Goal: Task Accomplishment & Management: Complete application form

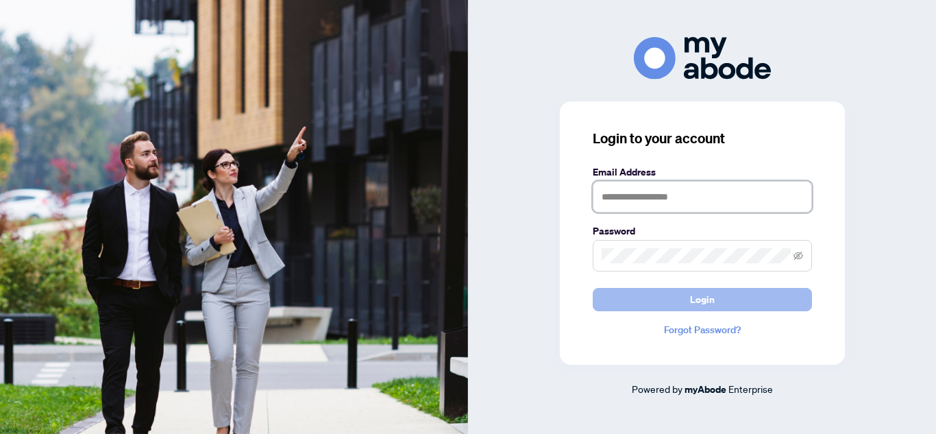
type input "**********"
click at [706, 297] on span "Login" at bounding box center [702, 299] width 25 height 22
type input "**********"
click at [645, 307] on button "Login" at bounding box center [702, 299] width 219 height 23
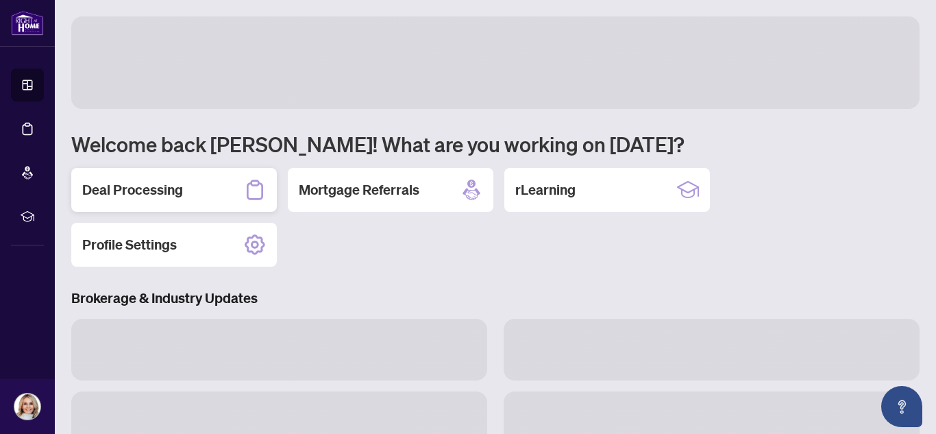
click at [175, 180] on h2 "Deal Processing" at bounding box center [132, 189] width 101 height 19
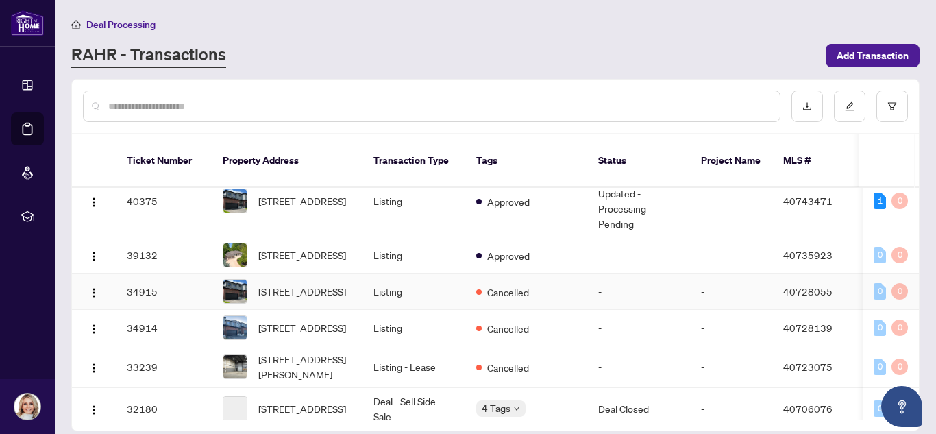
scroll to position [312, 0]
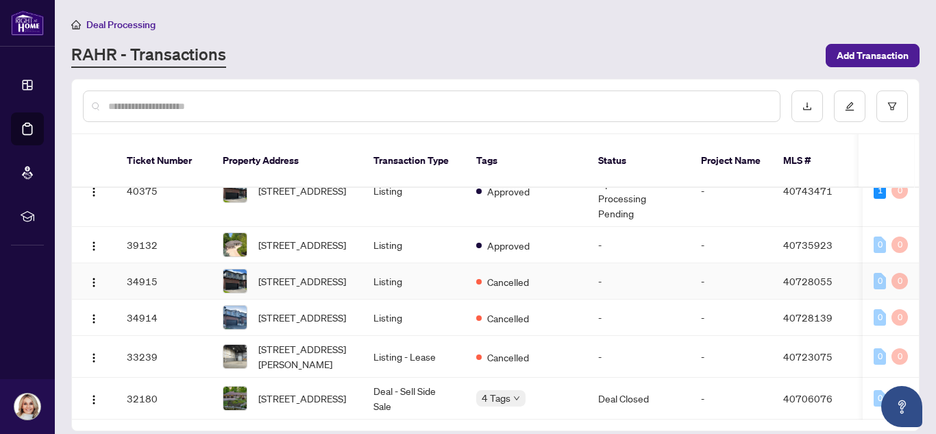
click at [432, 282] on td "Listing" at bounding box center [413, 281] width 103 height 36
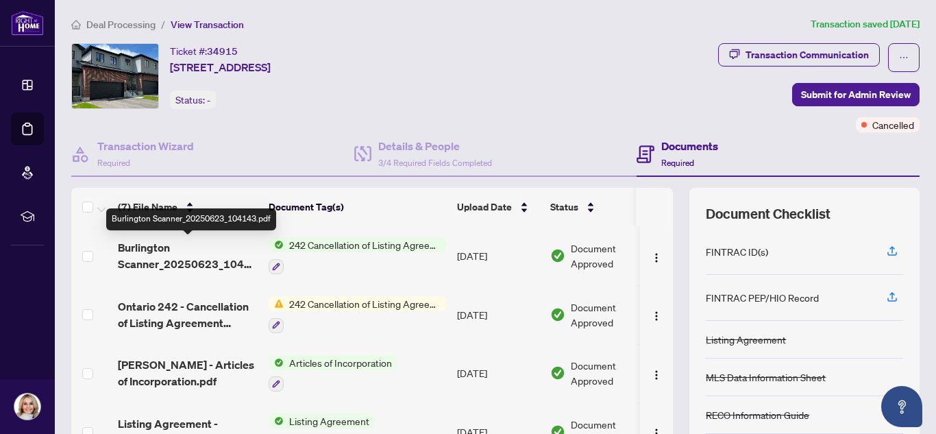
click at [183, 261] on span "Burlington Scanner_20250623_104143.pdf" at bounding box center [188, 255] width 140 height 33
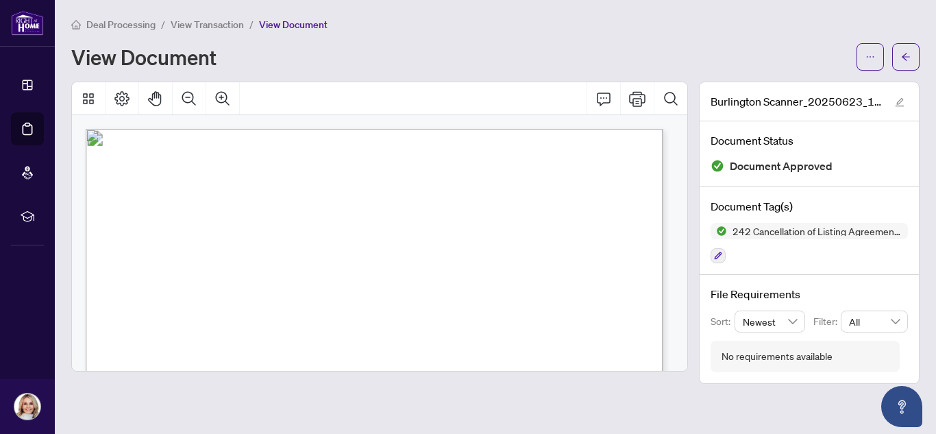
click at [137, 23] on span "Deal Processing" at bounding box center [120, 24] width 69 height 12
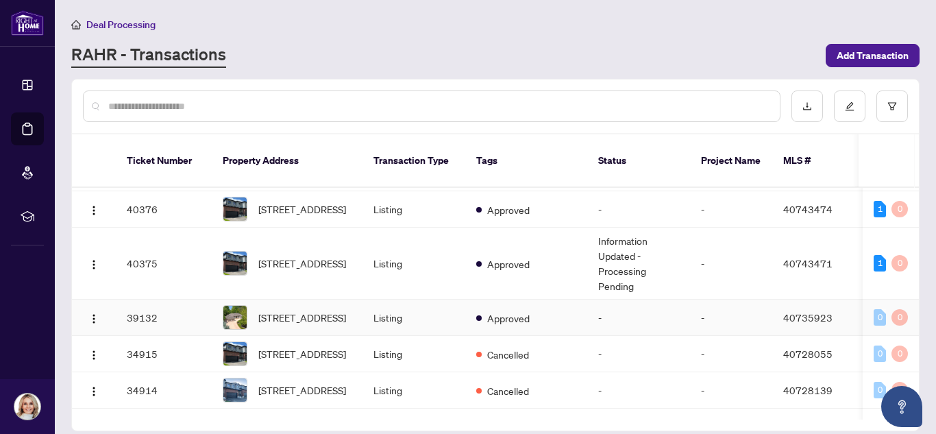
scroll to position [240, 0]
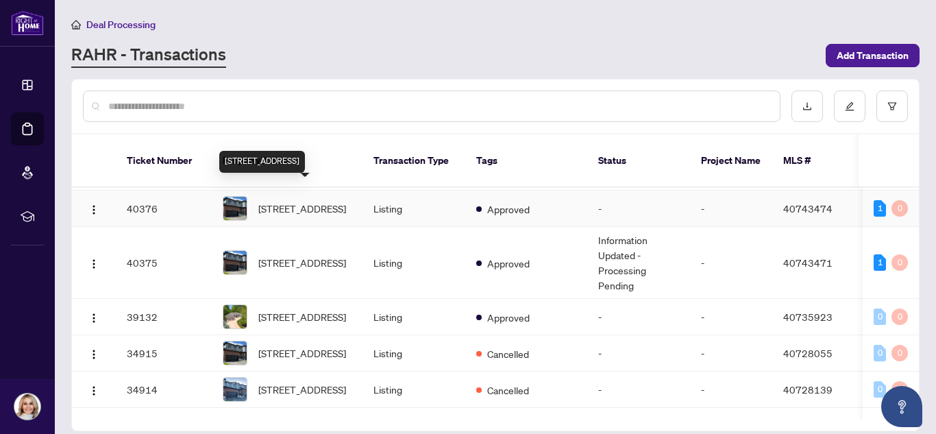
click at [299, 207] on span "427 Woolwich Street, Waterloo, ON N2K 0E8, Canada" at bounding box center [302, 208] width 88 height 15
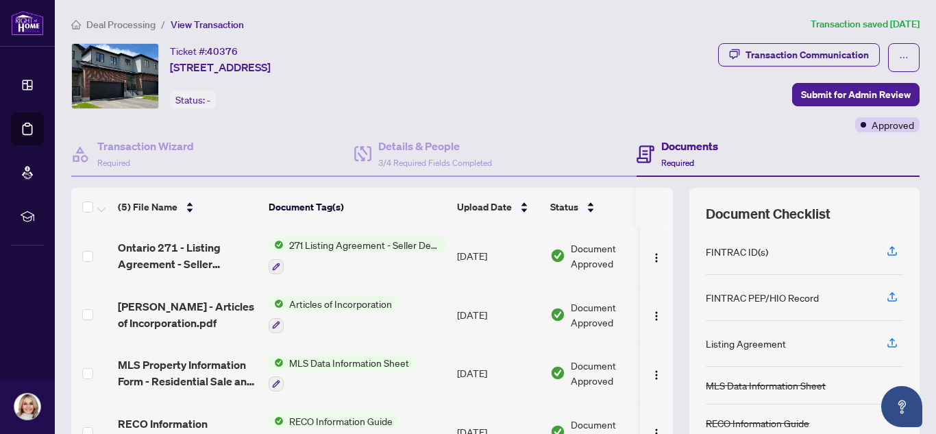
scroll to position [140, 0]
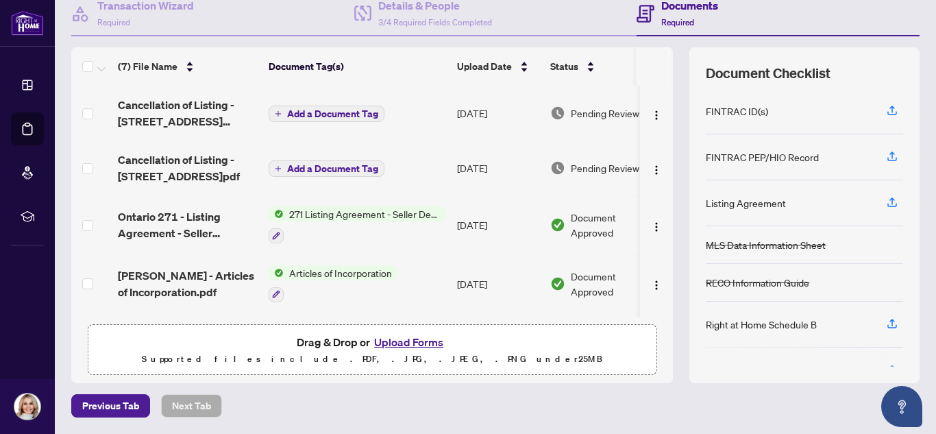
click at [312, 113] on span "Add a Document Tag" at bounding box center [332, 114] width 91 height 10
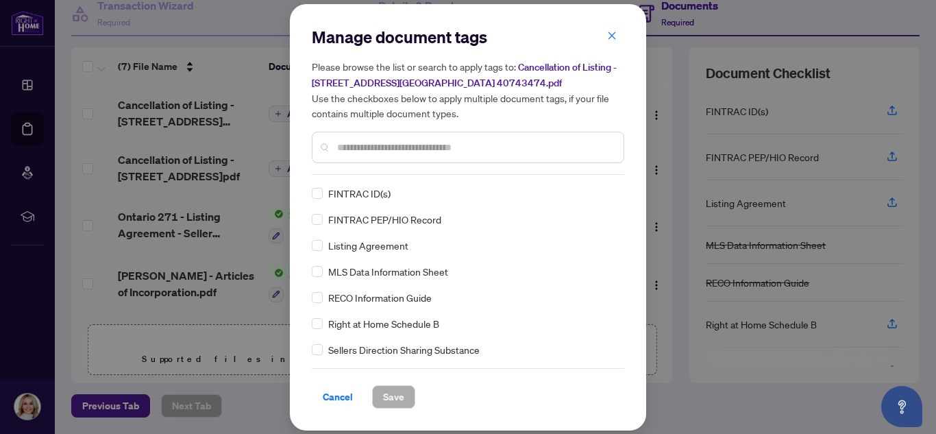
click at [379, 173] on div "Manage document tags Please browse the list or search to apply tags to: Cancell…" at bounding box center [468, 100] width 312 height 149
click at [368, 148] on input "text" at bounding box center [474, 147] width 275 height 15
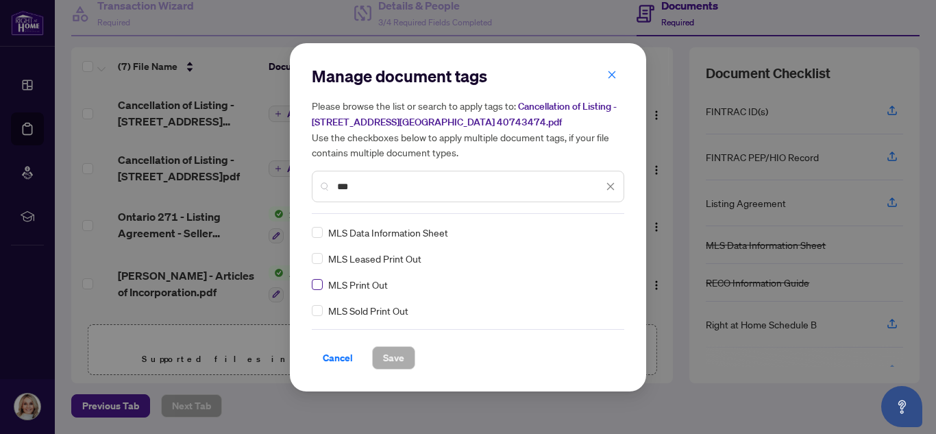
type input "***"
click at [386, 354] on span "Save" at bounding box center [393, 358] width 21 height 22
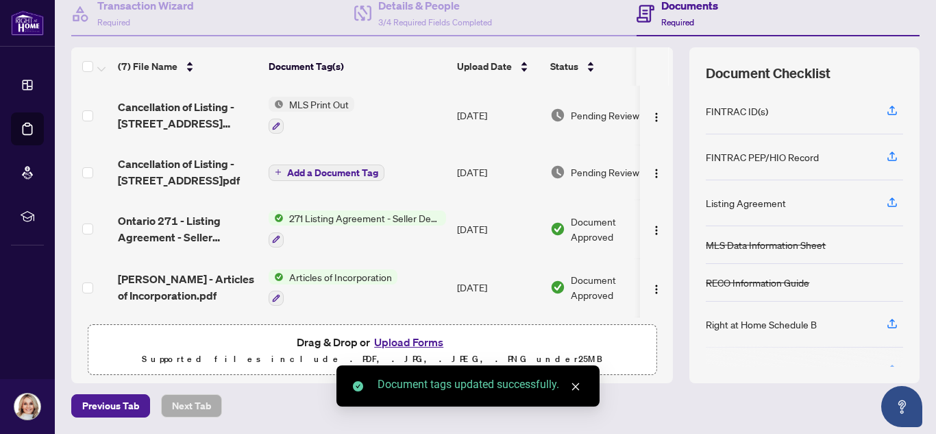
click at [328, 173] on span "Add a Document Tag" at bounding box center [332, 173] width 91 height 10
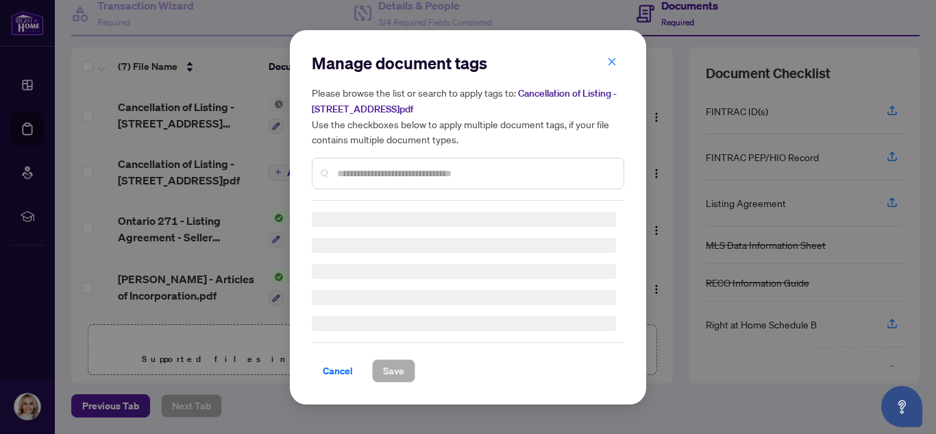
click at [356, 180] on input "text" at bounding box center [474, 173] width 275 height 15
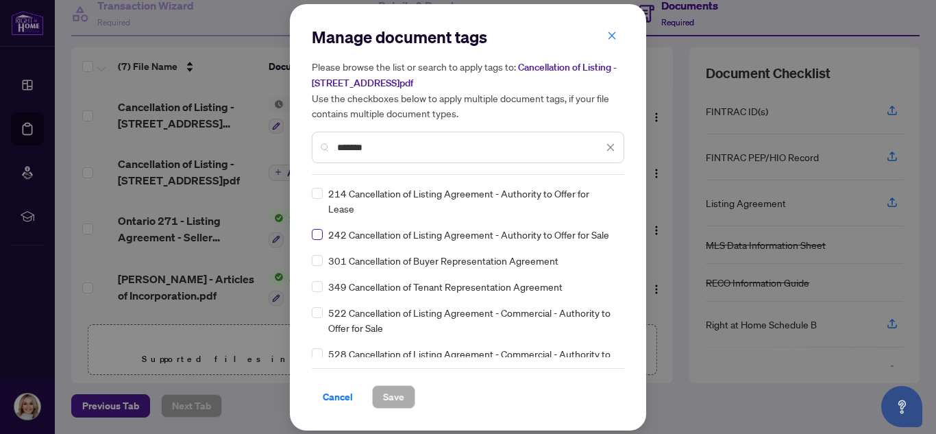
type input "*******"
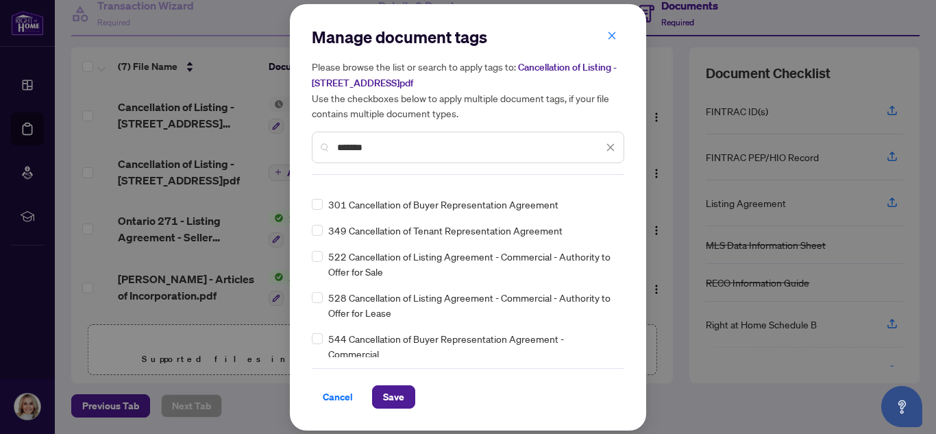
scroll to position [0, 0]
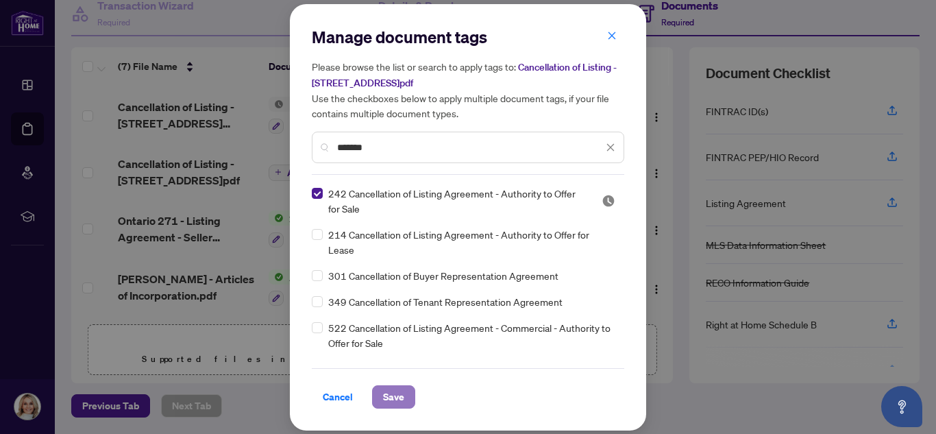
click at [393, 400] on span "Save" at bounding box center [393, 397] width 21 height 22
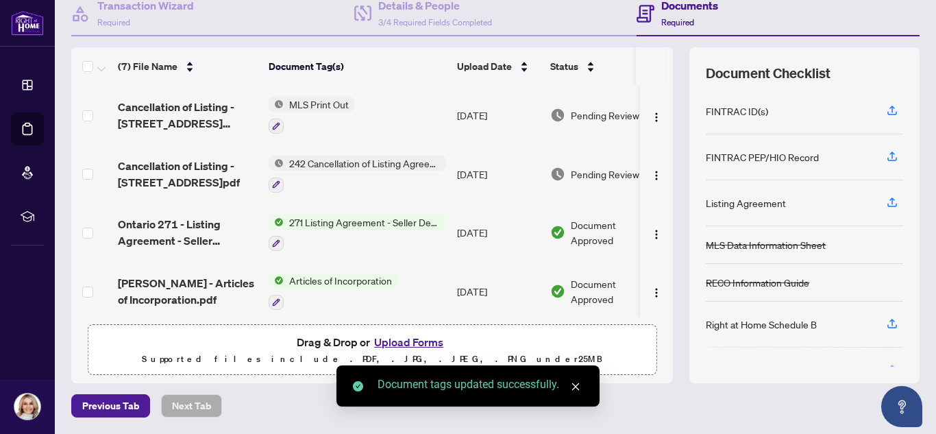
scroll to position [163, 0]
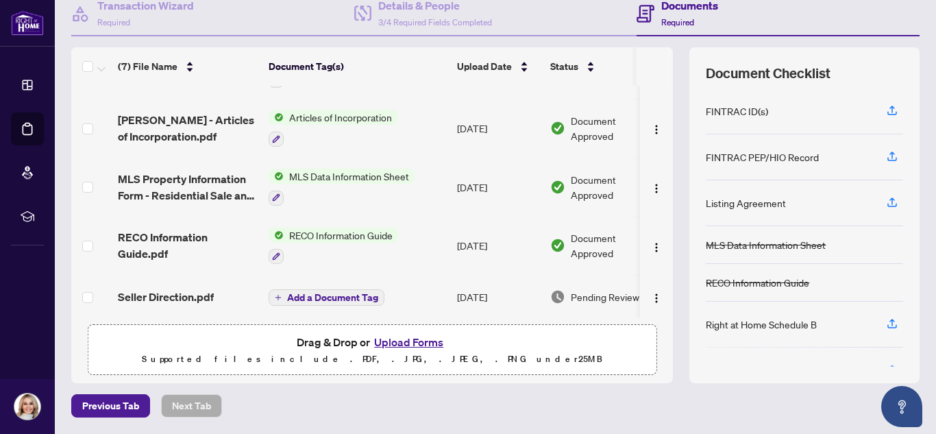
click at [304, 293] on span "Add a Document Tag" at bounding box center [332, 298] width 91 height 10
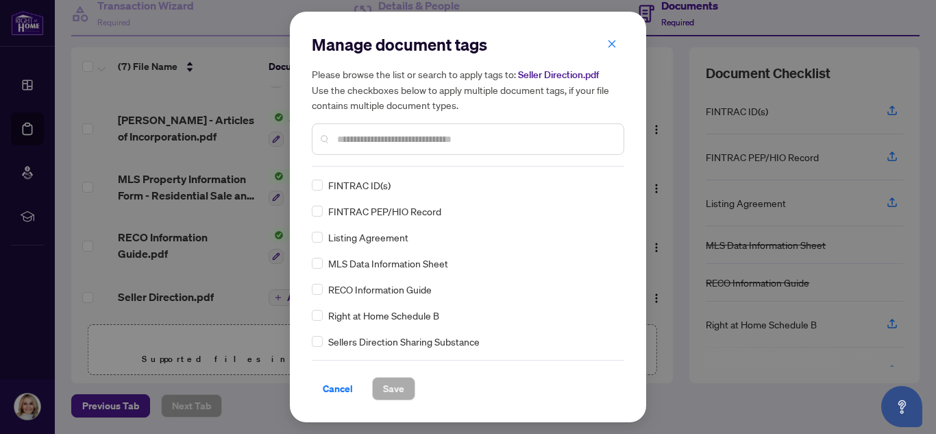
click at [370, 169] on div "Manage document tags Please browse the list or search to apply tags to: Seller …" at bounding box center [468, 217] width 312 height 367
click at [362, 149] on div at bounding box center [468, 139] width 312 height 32
click at [356, 140] on input "text" at bounding box center [474, 139] width 275 height 15
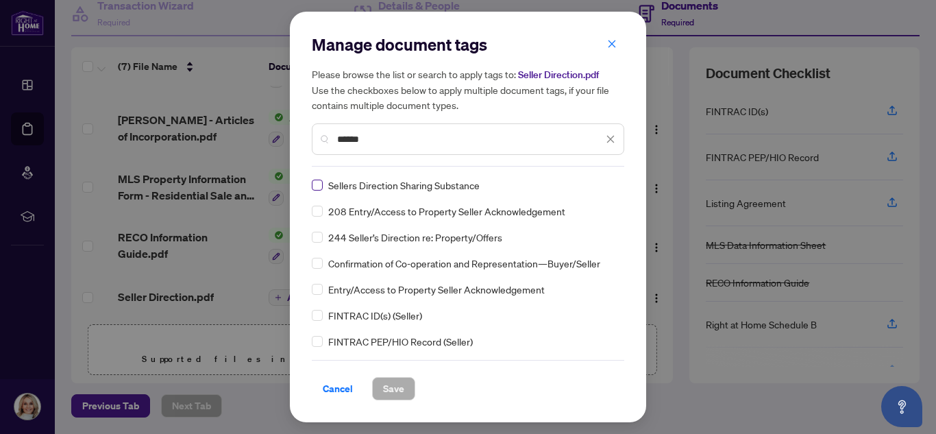
type input "******"
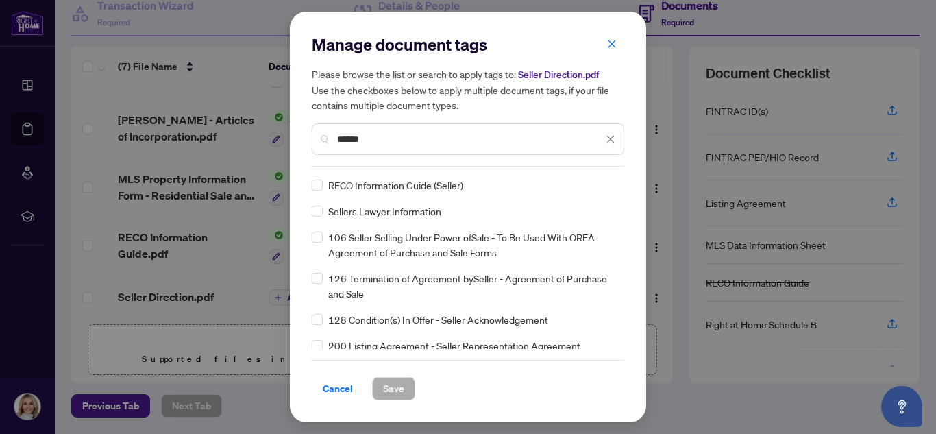
scroll to position [0, 0]
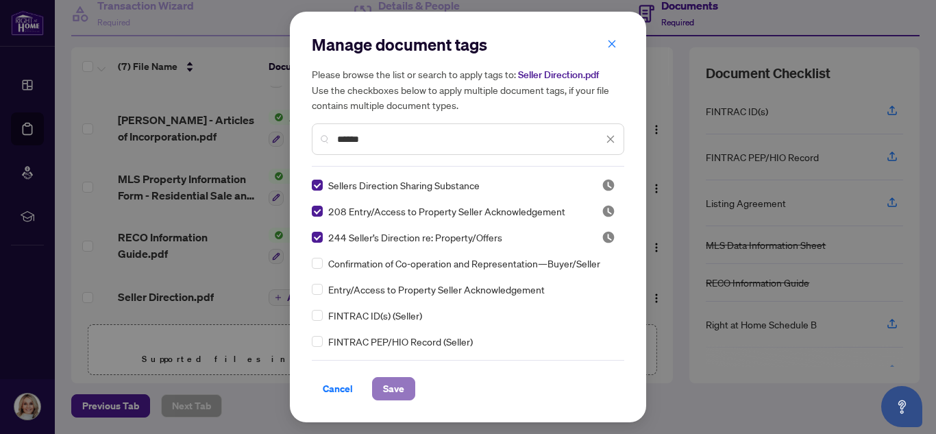
click at [387, 395] on span "Save" at bounding box center [393, 389] width 21 height 22
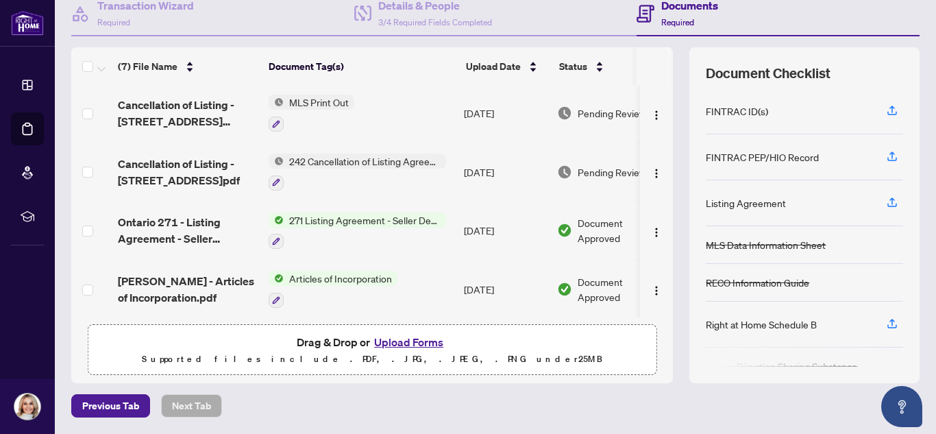
scroll to position [1, 0]
click at [280, 239] on icon "button" at bounding box center [277, 243] width 8 height 8
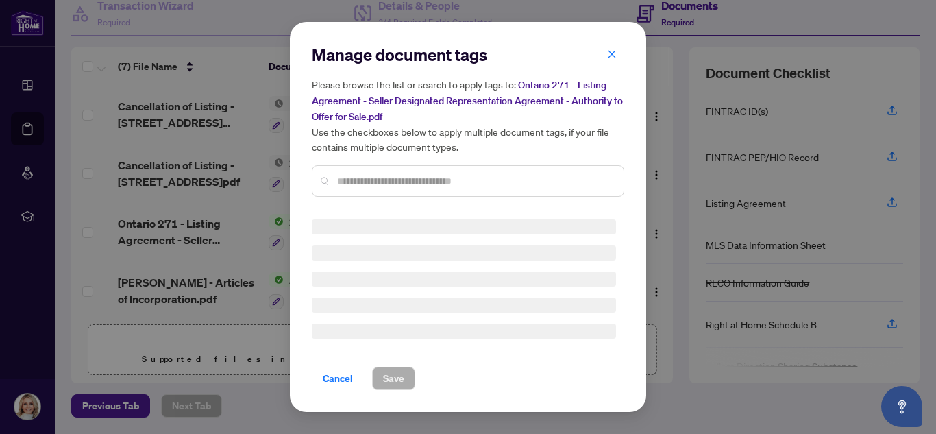
click at [389, 179] on div "Manage document tags Please browse the list or search to apply tags to: Ontario…" at bounding box center [468, 126] width 312 height 164
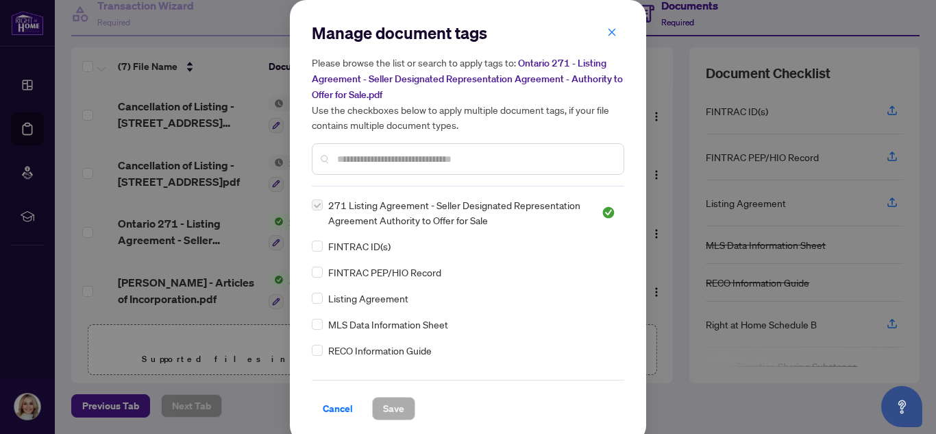
click at [383, 158] on input "text" at bounding box center [474, 158] width 275 height 15
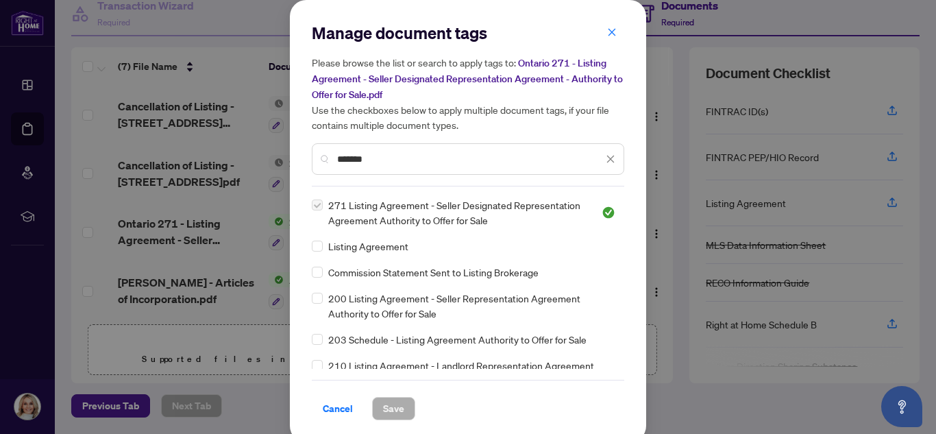
type input "*******"
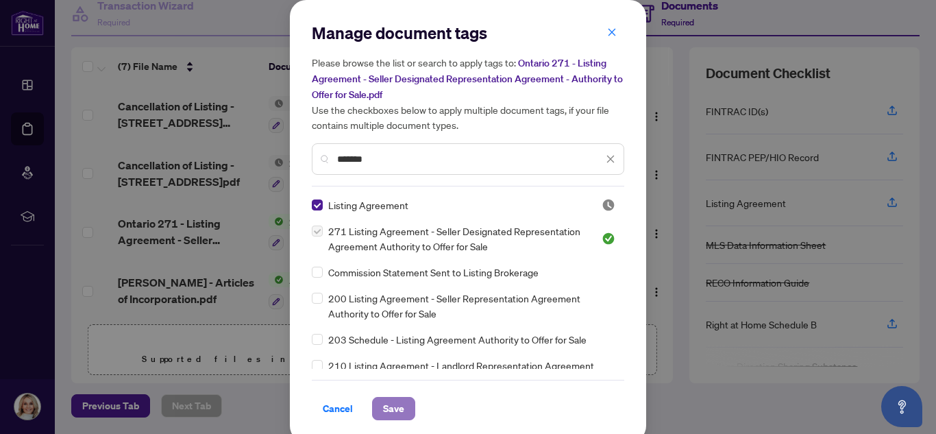
click at [388, 409] on span "Save" at bounding box center [393, 408] width 21 height 22
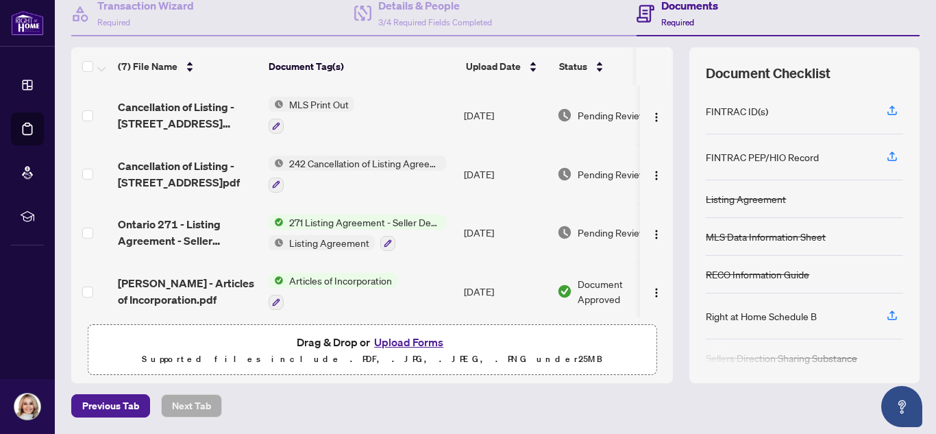
scroll to position [0, 0]
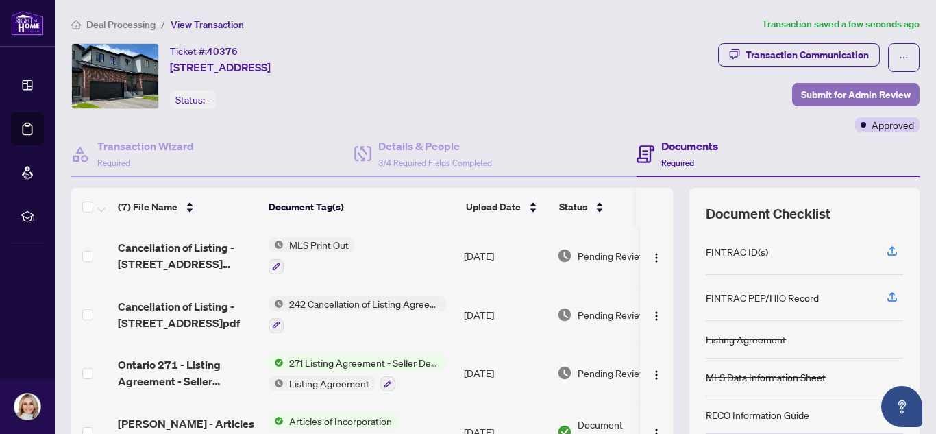
click at [845, 90] on span "Submit for Admin Review" at bounding box center [856, 95] width 110 height 22
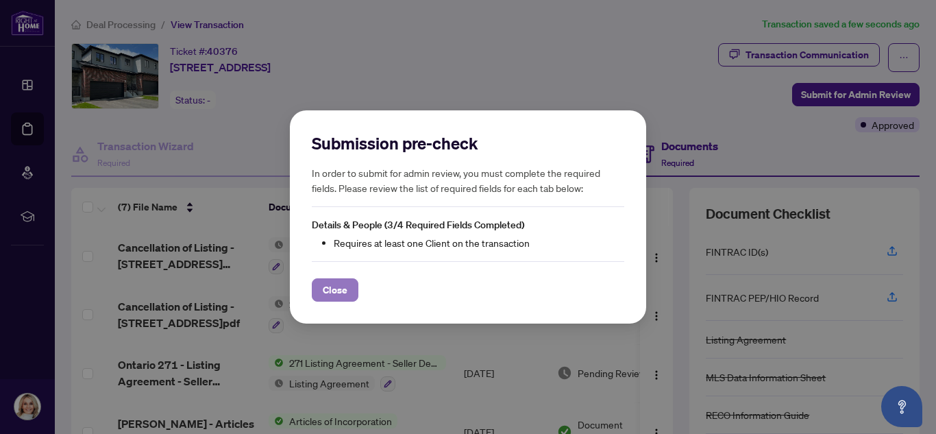
click at [340, 286] on span "Close" at bounding box center [335, 290] width 25 height 22
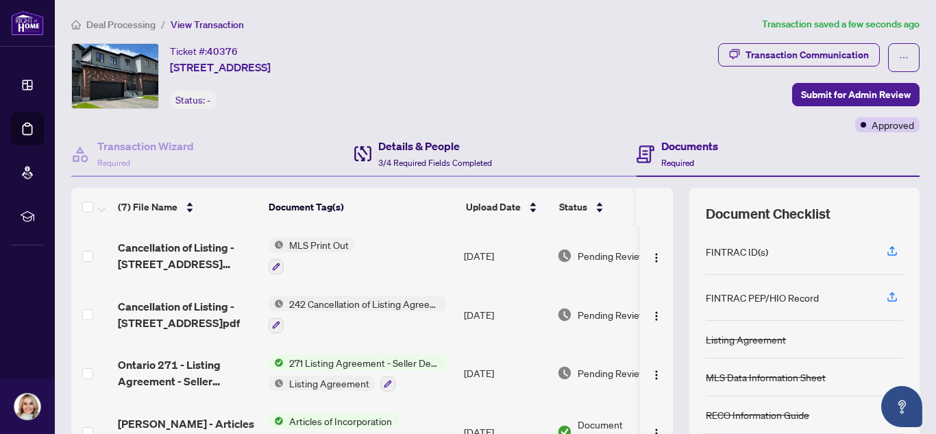
click at [439, 150] on h4 "Details & People" at bounding box center [435, 146] width 114 height 16
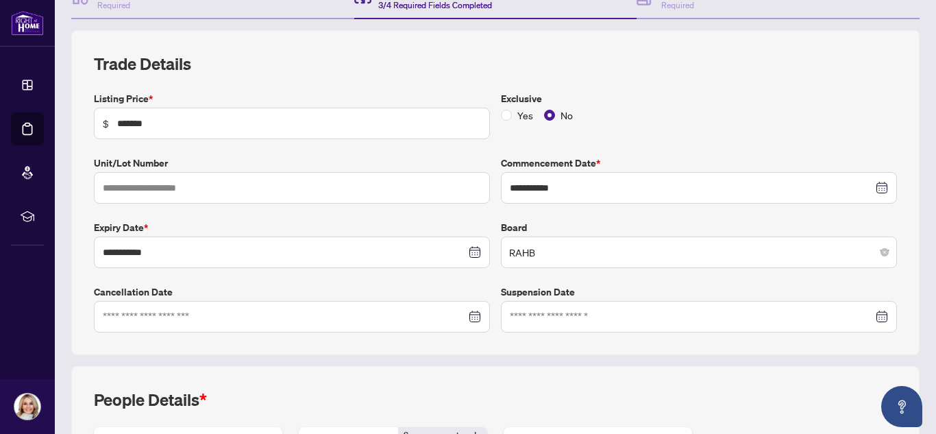
scroll to position [161, 0]
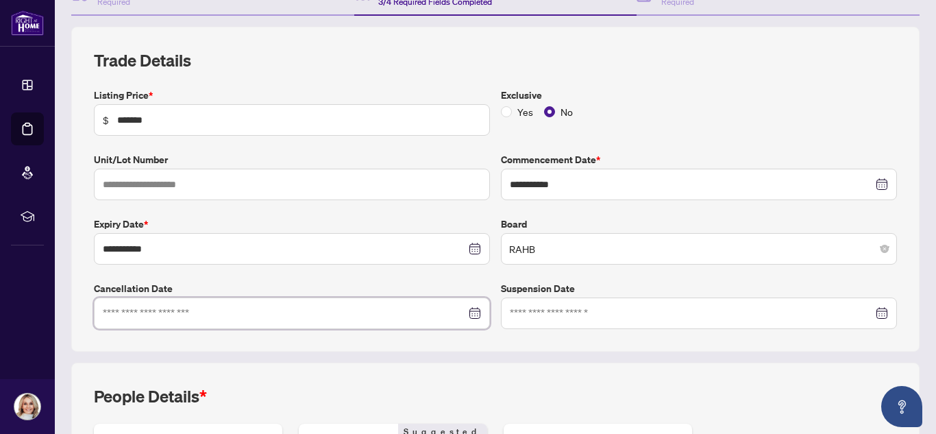
click at [215, 308] on input at bounding box center [284, 313] width 363 height 15
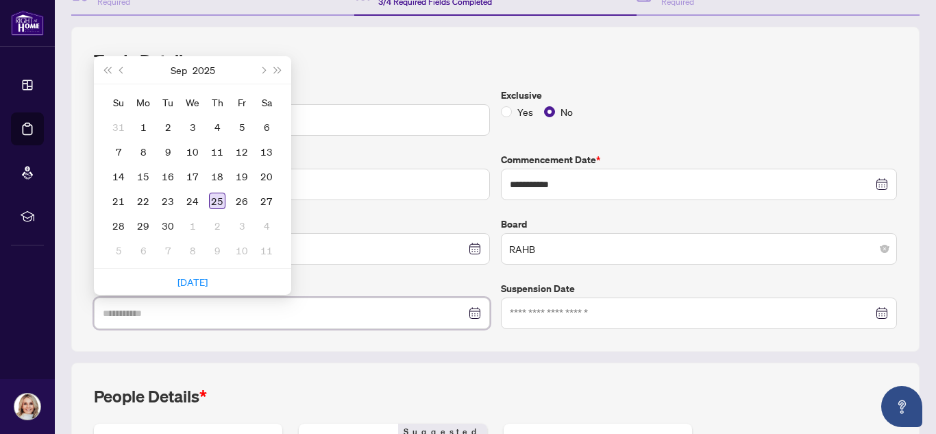
type input "**********"
click at [215, 198] on div "25" at bounding box center [217, 201] width 16 height 16
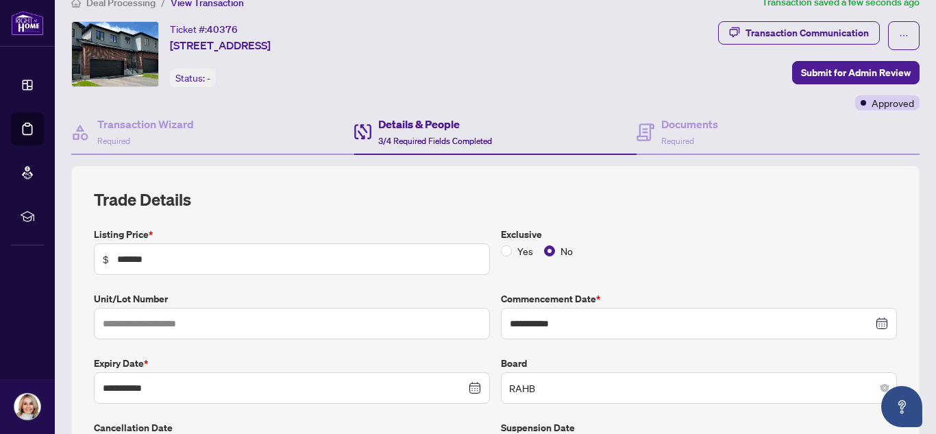
scroll to position [20, 0]
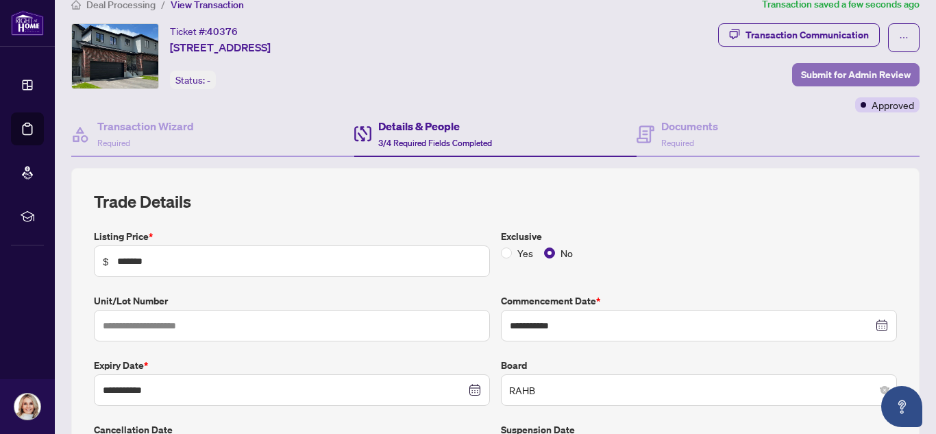
click at [805, 71] on span "Submit for Admin Review" at bounding box center [856, 75] width 110 height 22
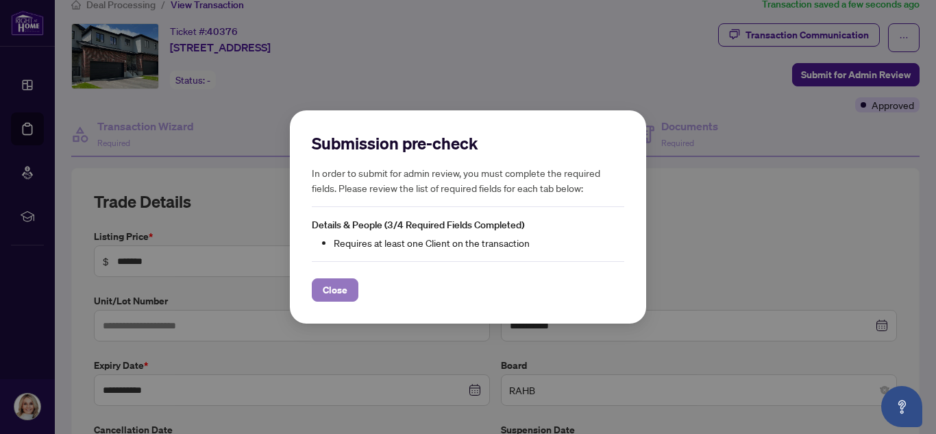
click at [328, 295] on span "Close" at bounding box center [335, 290] width 25 height 22
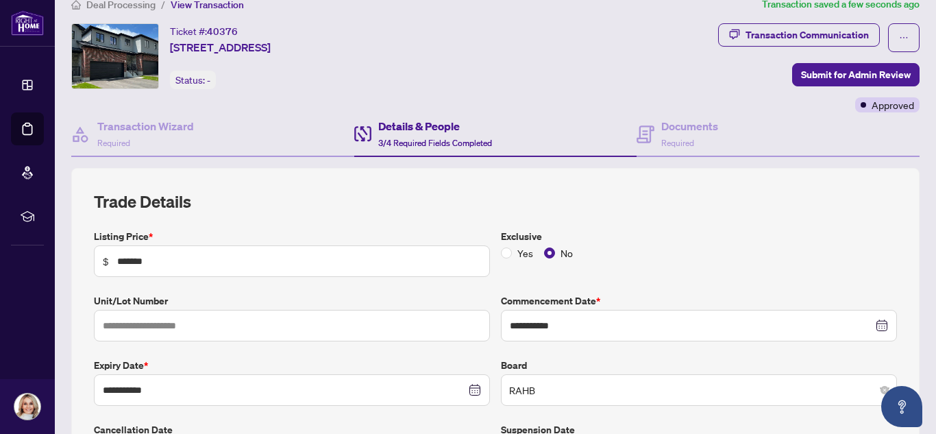
scroll to position [412, 0]
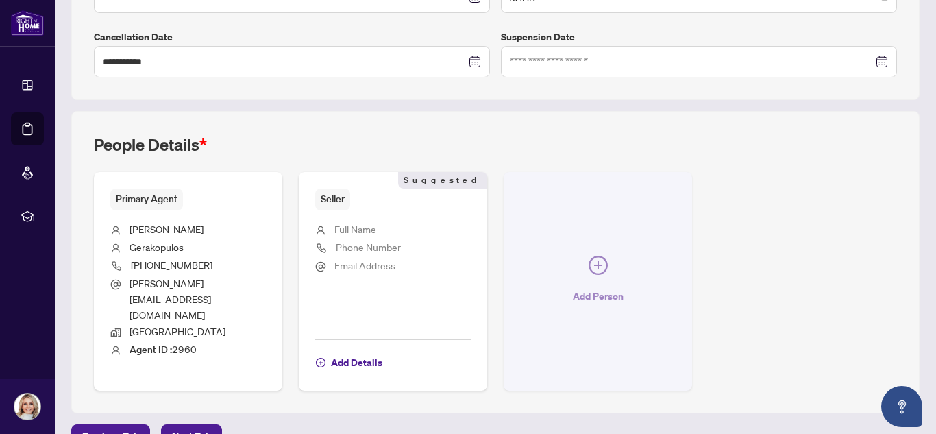
click at [602, 249] on button "Add Person" at bounding box center [598, 281] width 188 height 219
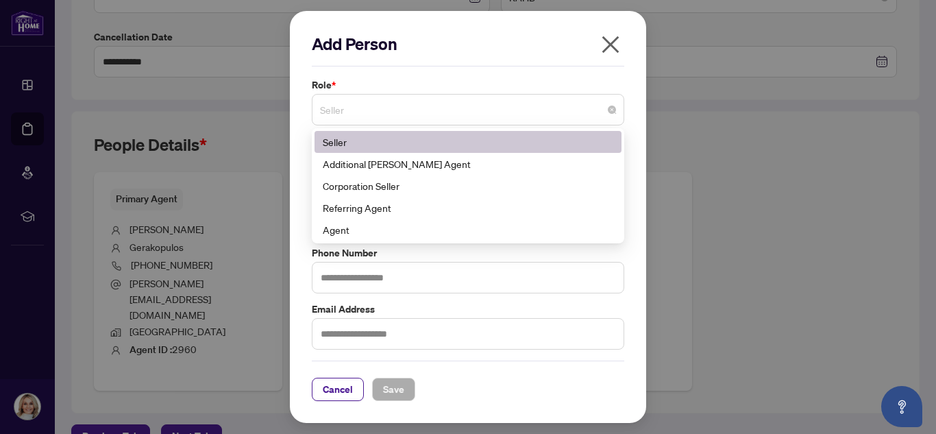
click at [351, 111] on span "Seller" at bounding box center [468, 110] width 296 height 26
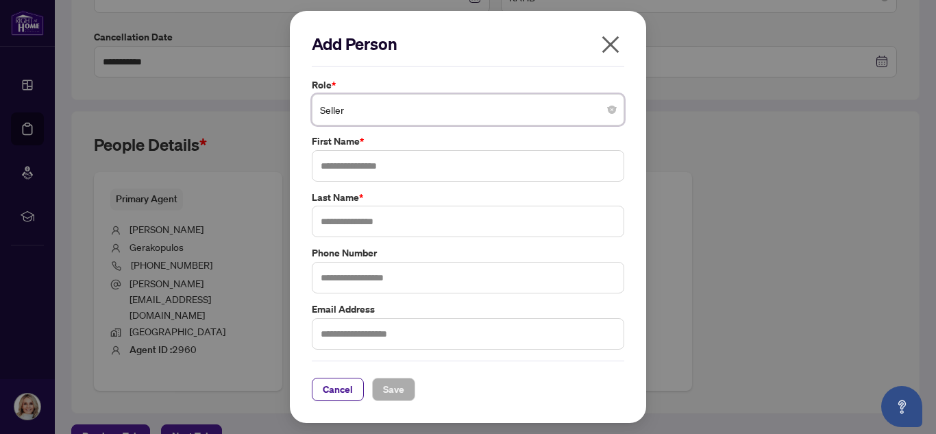
click at [351, 111] on span "Seller" at bounding box center [468, 110] width 296 height 26
click at [347, 163] on input "text" at bounding box center [468, 166] width 312 height 32
type input "***"
click at [349, 232] on input "text" at bounding box center [468, 222] width 312 height 32
click at [374, 209] on input "*" at bounding box center [468, 222] width 312 height 32
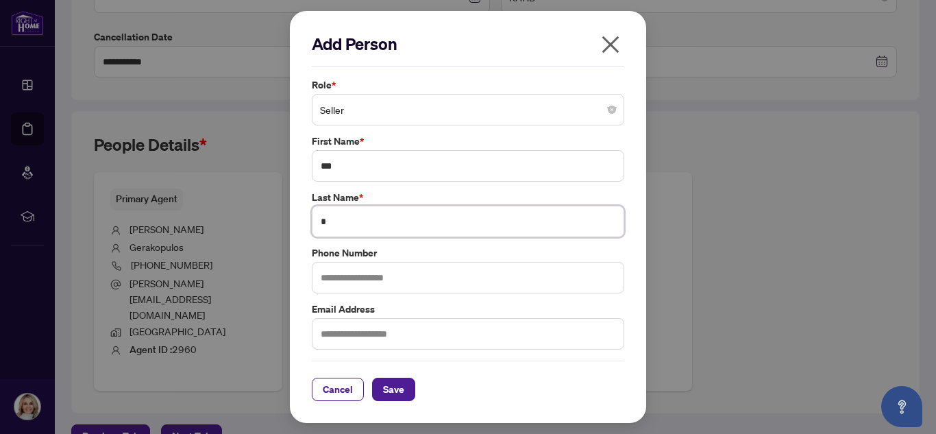
click at [374, 209] on input "*" at bounding box center [468, 222] width 312 height 32
paste input "**********"
type input "**********"
click at [346, 166] on input "***" at bounding box center [468, 166] width 312 height 32
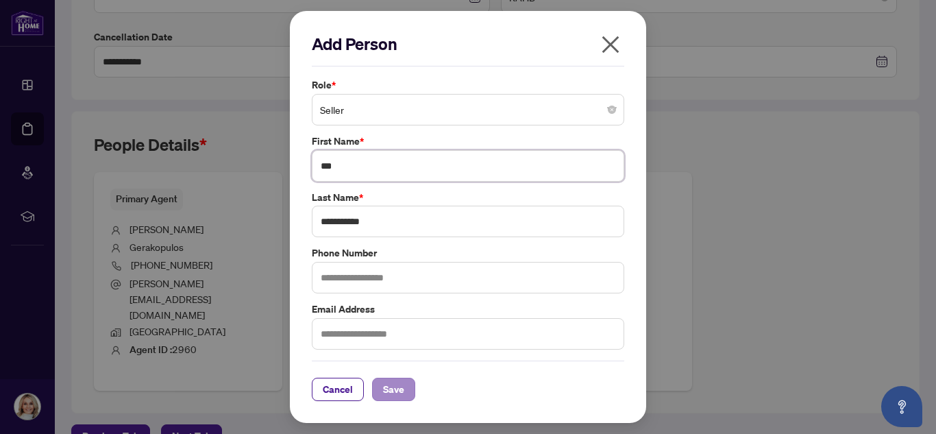
type input "***"
click at [387, 384] on span "Save" at bounding box center [393, 389] width 21 height 22
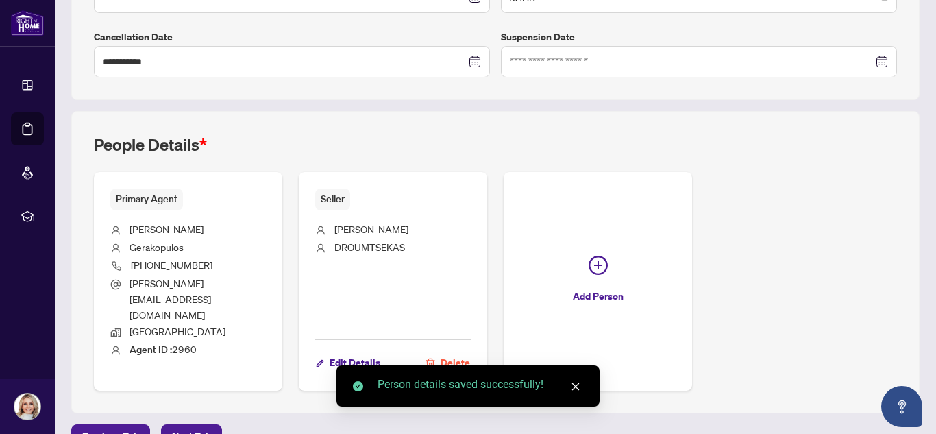
scroll to position [0, 0]
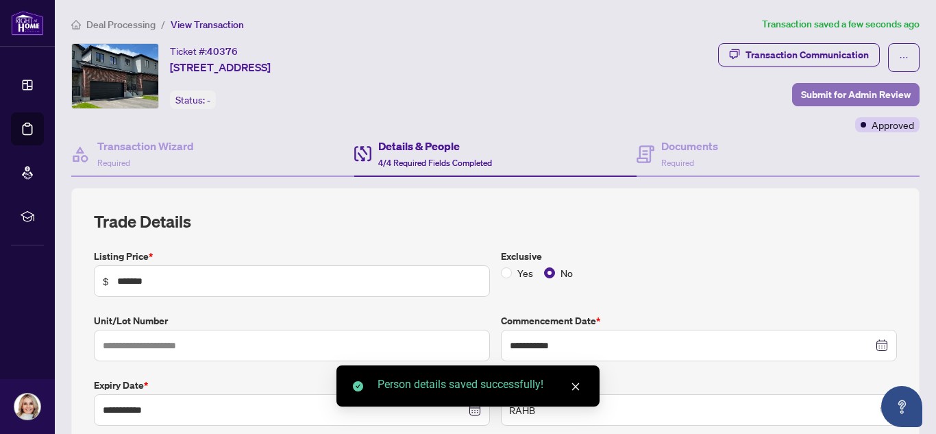
click at [874, 88] on span "Submit for Admin Review" at bounding box center [856, 95] width 110 height 22
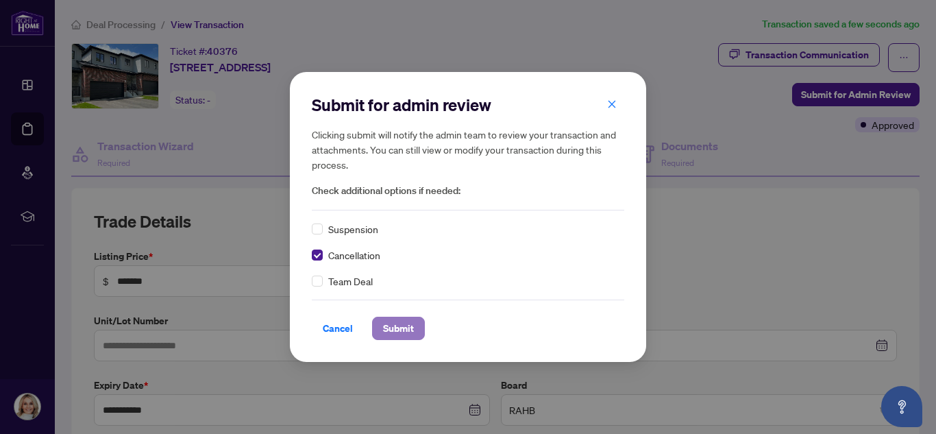
click at [404, 327] on span "Submit" at bounding box center [398, 328] width 31 height 22
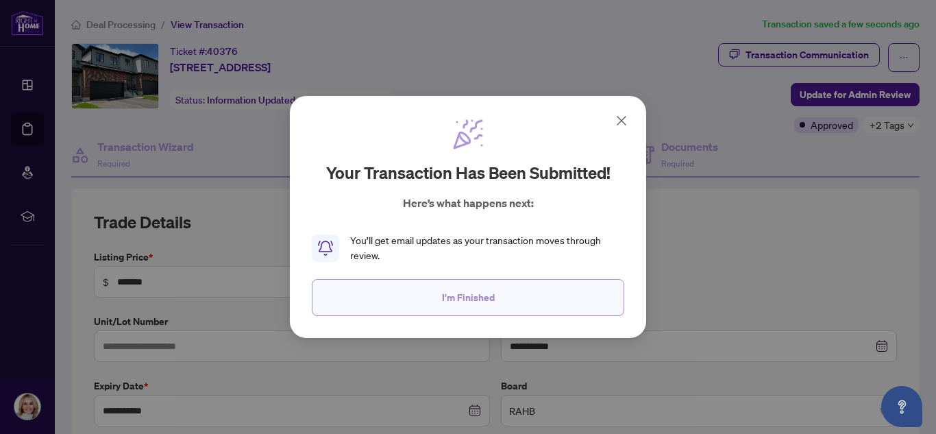
click at [464, 296] on span "I'm Finished" at bounding box center [468, 297] width 53 height 22
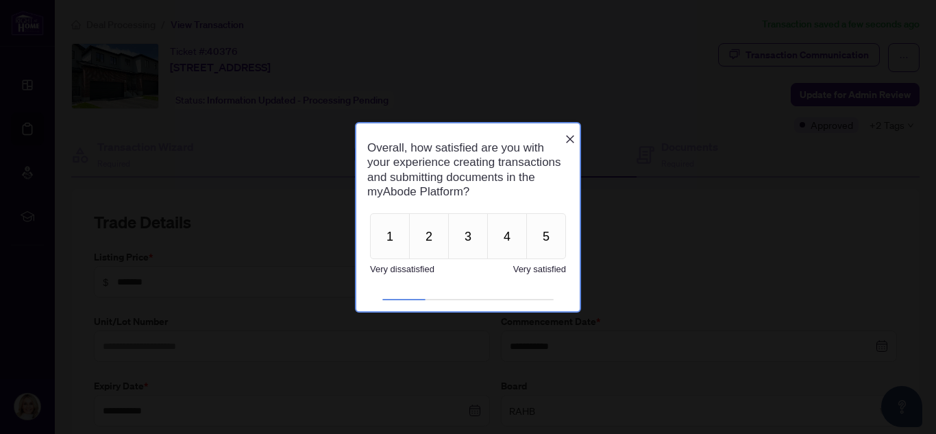
click at [571, 134] on icon "Close button" at bounding box center [570, 139] width 11 height 11
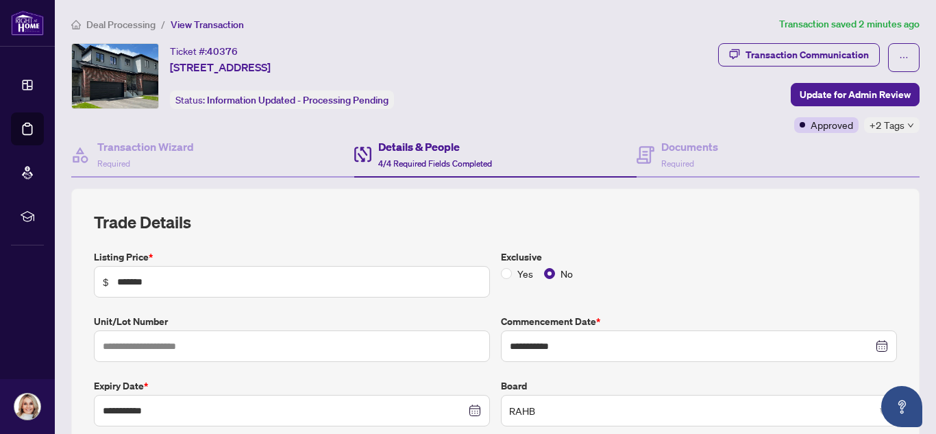
click at [127, 22] on span "Deal Processing" at bounding box center [120, 24] width 69 height 12
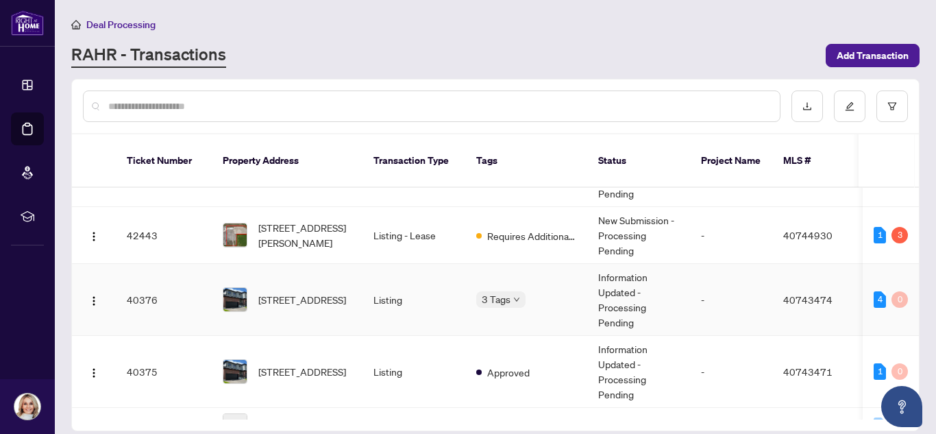
scroll to position [167, 0]
click at [320, 363] on span "423 Woolwich Street, Waterloo, ON N2K 0E8, Canada" at bounding box center [302, 370] width 88 height 15
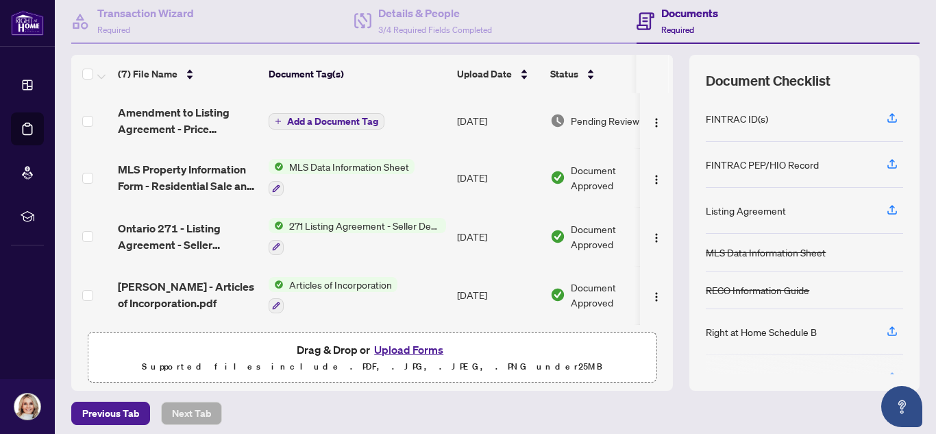
click at [317, 122] on span "Add a Document Tag" at bounding box center [332, 121] width 91 height 10
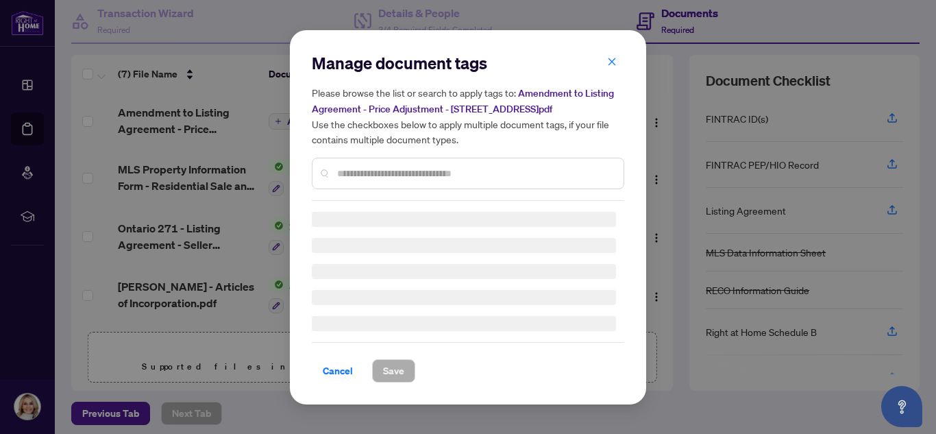
click at [363, 171] on div "Manage document tags Please browse the list or search to apply tags to: Amendme…" at bounding box center [468, 126] width 312 height 149
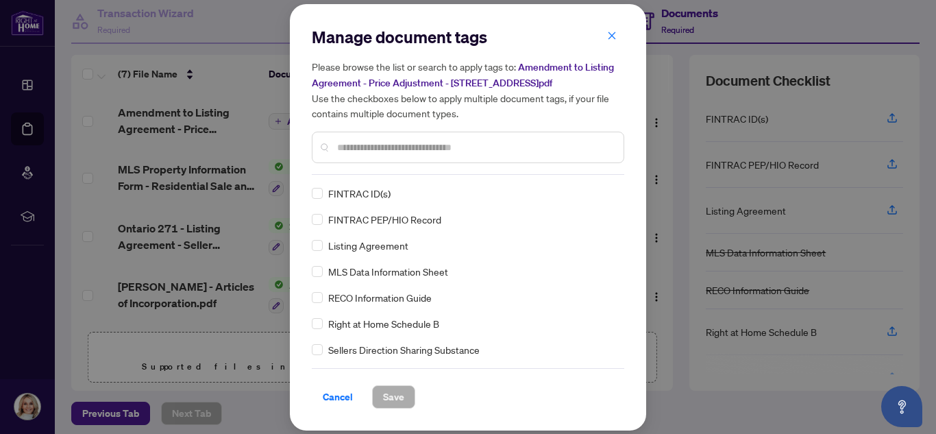
click at [367, 152] on input "text" at bounding box center [474, 147] width 275 height 15
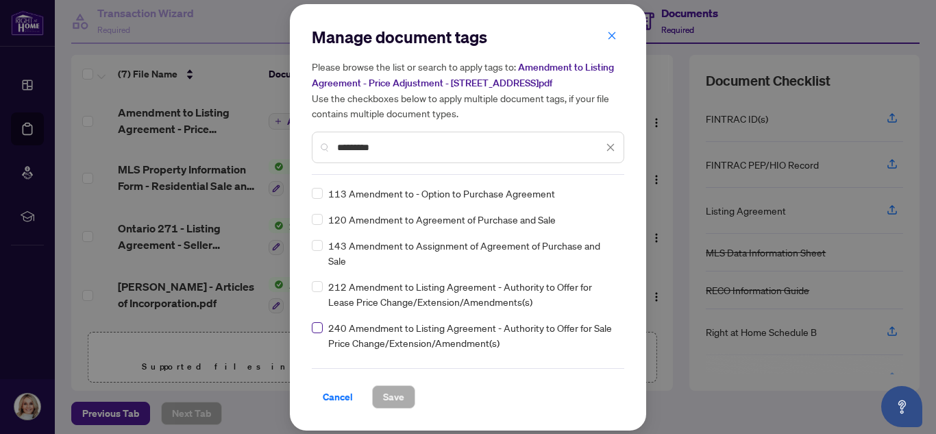
type input "*********"
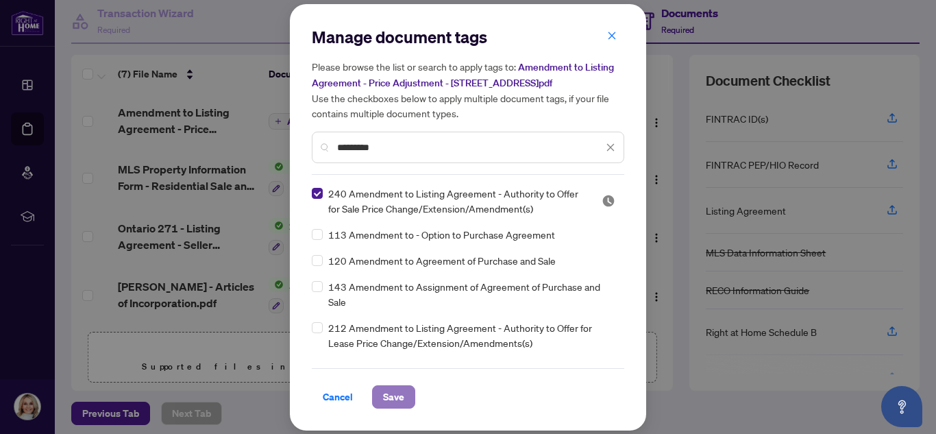
click at [404, 399] on span "Save" at bounding box center [393, 397] width 21 height 22
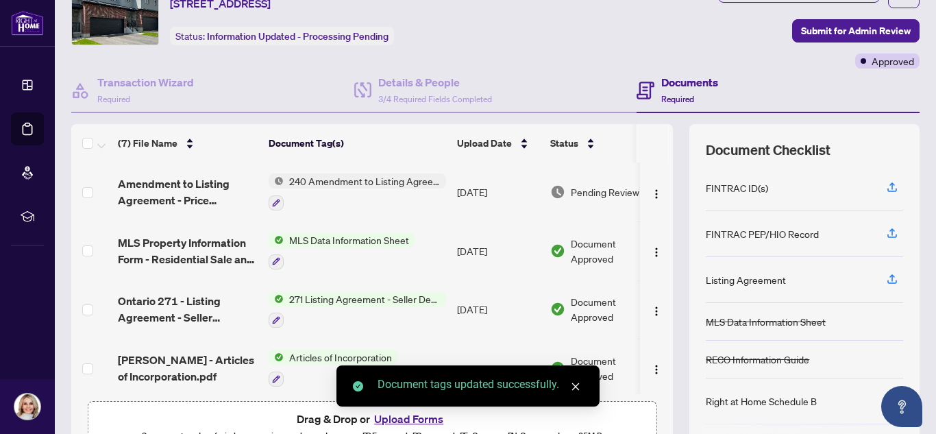
scroll to position [60, 0]
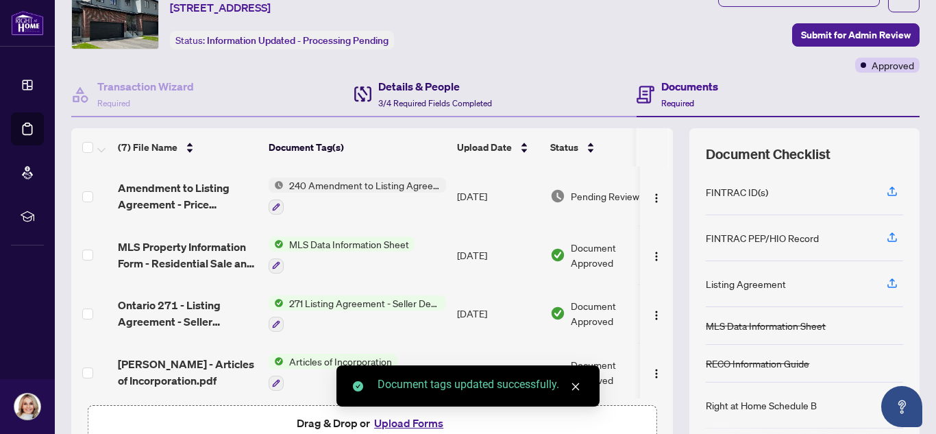
click at [413, 87] on h4 "Details & People" at bounding box center [435, 86] width 114 height 16
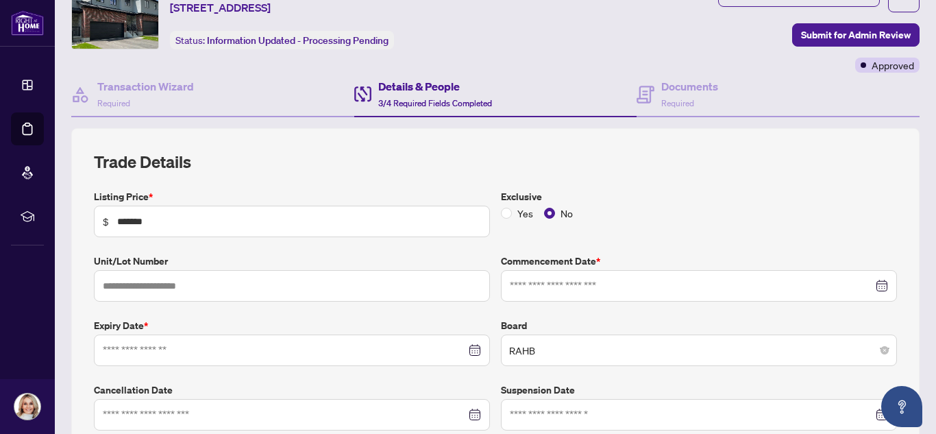
type input "**********"
click at [125, 221] on input "*******" at bounding box center [299, 221] width 364 height 15
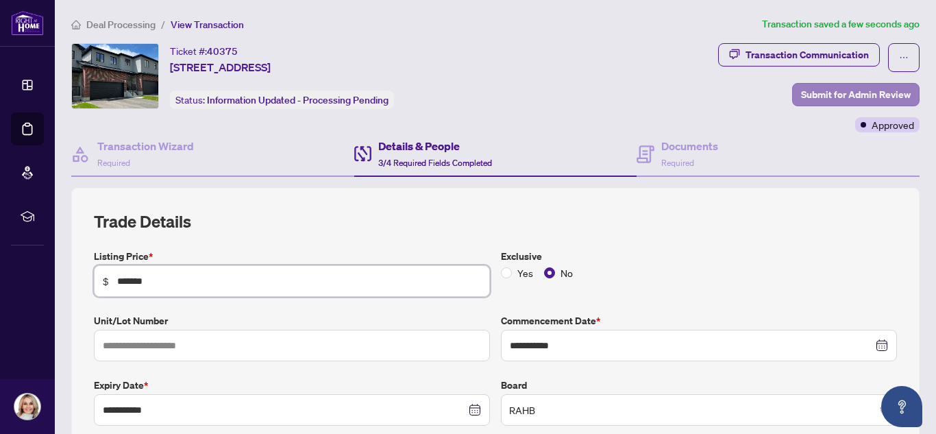
type input "*******"
click at [854, 98] on span "Submit for Admin Review" at bounding box center [856, 95] width 110 height 22
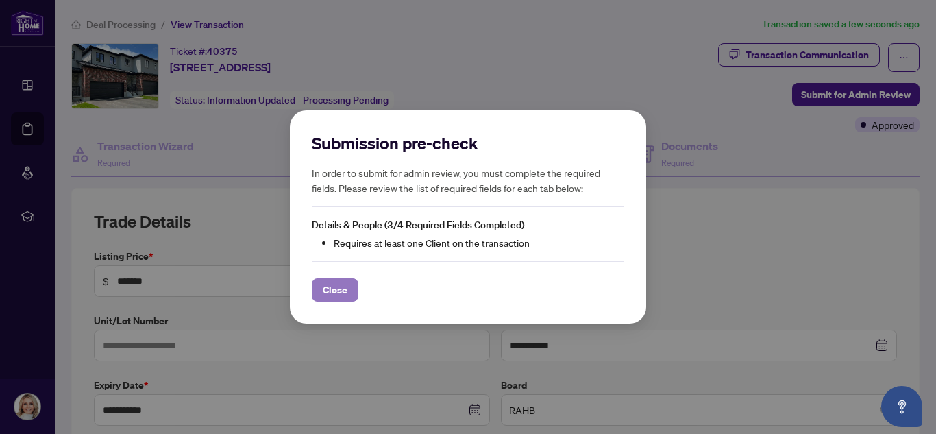
click at [332, 293] on span "Close" at bounding box center [335, 290] width 25 height 22
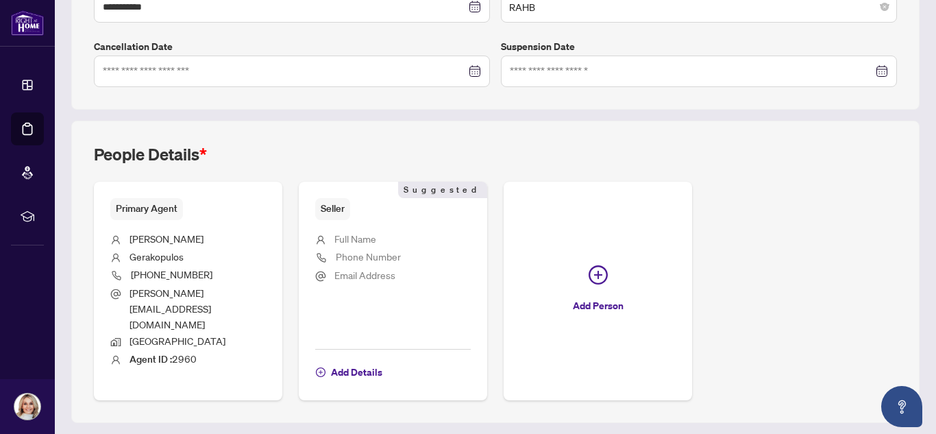
scroll to position [412, 0]
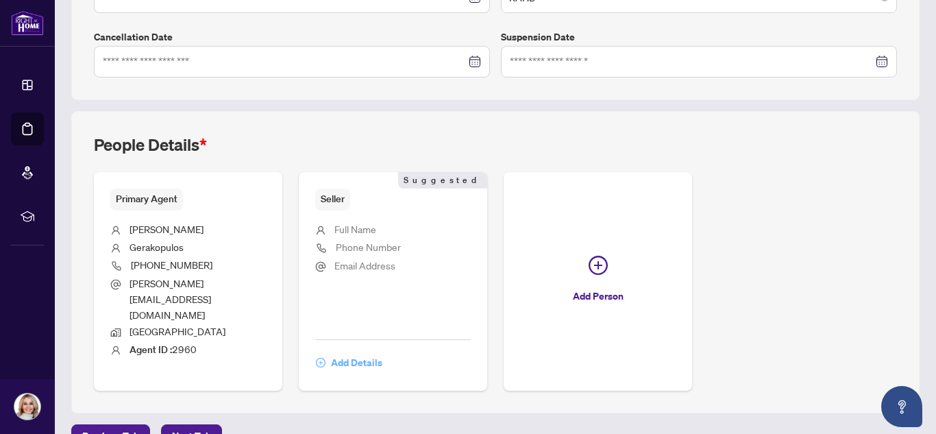
click at [344, 351] on span "Add Details" at bounding box center [356, 362] width 51 height 22
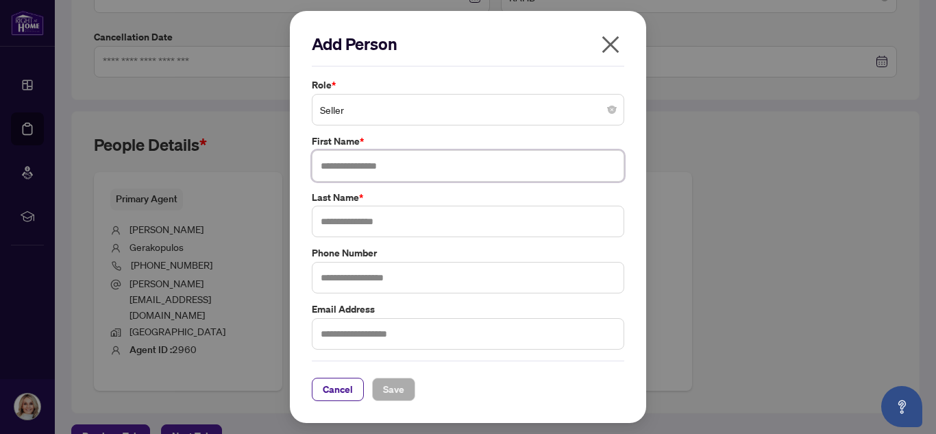
click at [354, 164] on input "text" at bounding box center [468, 166] width 312 height 32
type input "***"
type input "*"
click at [393, 395] on span "Save" at bounding box center [393, 389] width 21 height 22
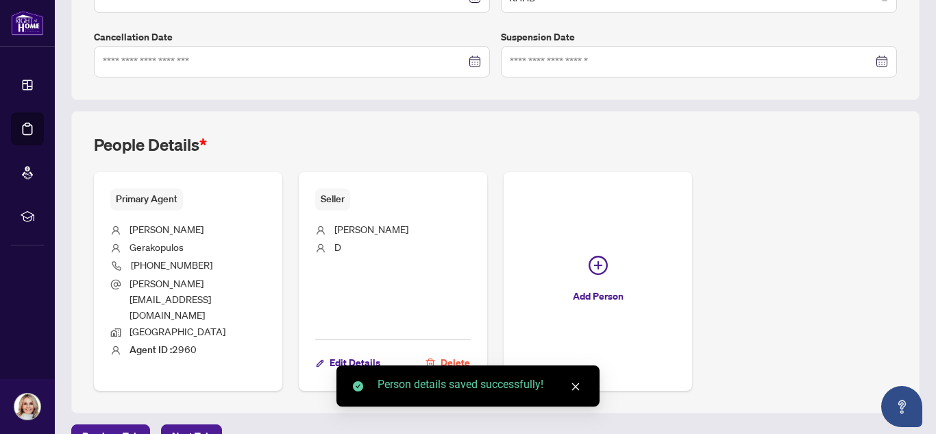
scroll to position [0, 0]
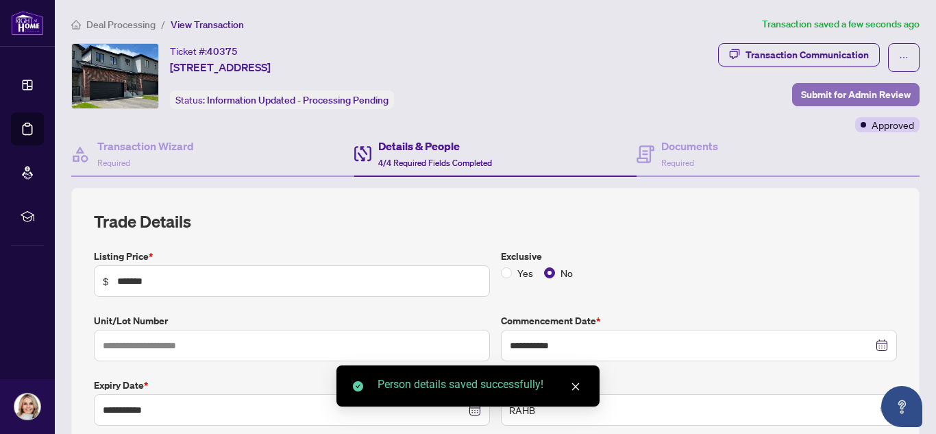
click at [859, 100] on span "Submit for Admin Review" at bounding box center [856, 95] width 110 height 22
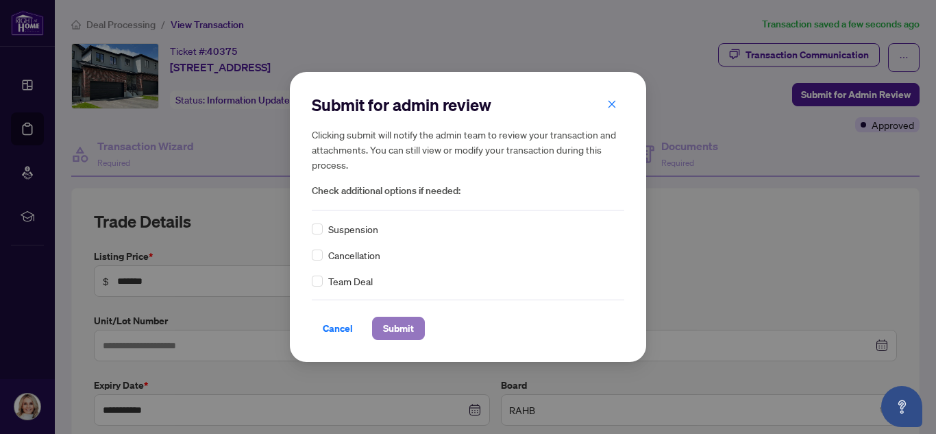
click at [401, 329] on span "Submit" at bounding box center [398, 328] width 31 height 22
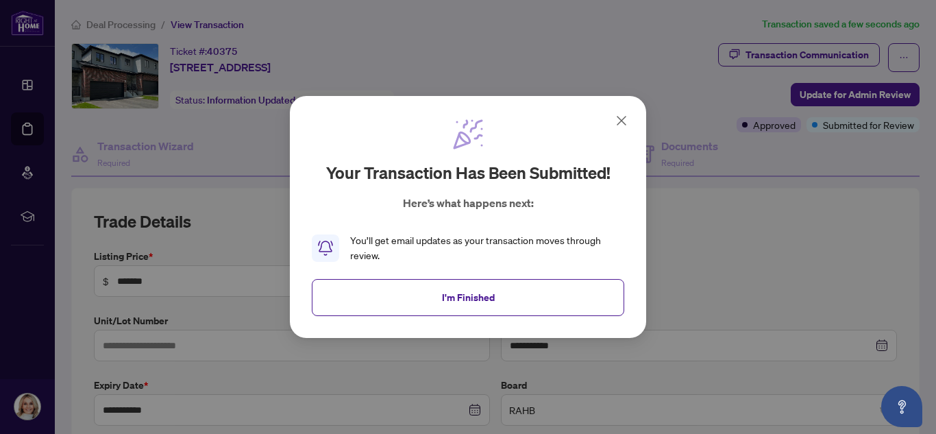
click at [621, 112] on icon at bounding box center [621, 120] width 16 height 16
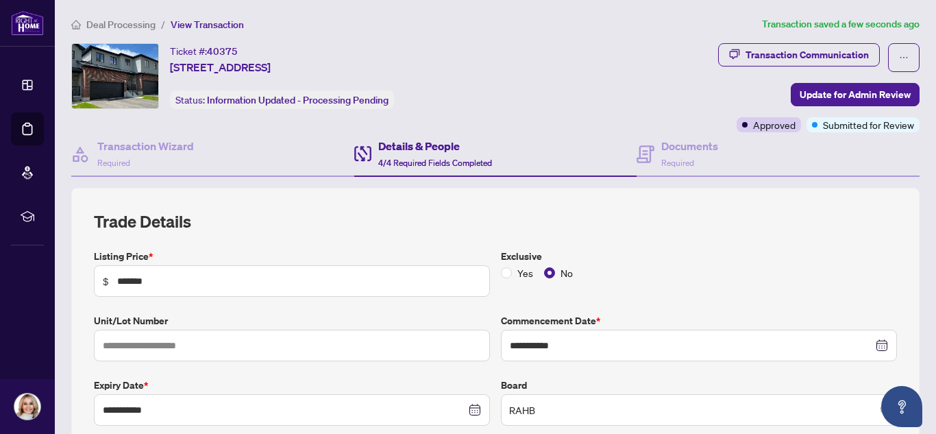
click at [108, 24] on span "Deal Processing" at bounding box center [120, 24] width 69 height 12
